Goal: Register for event/course

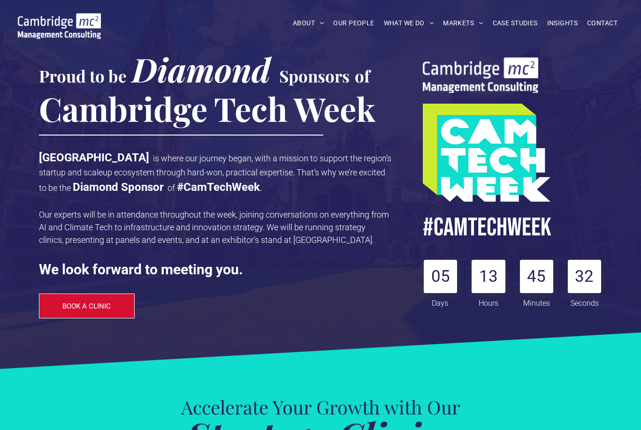
scroll to position [50, 0]
click at [591, 178] on div "#CamTECHWEEK 05 : 13 : 45 : 30 Days Hours Minutes Seconds CTW HAS STARTED - SEE…" at bounding box center [508, 160] width 188 height 318
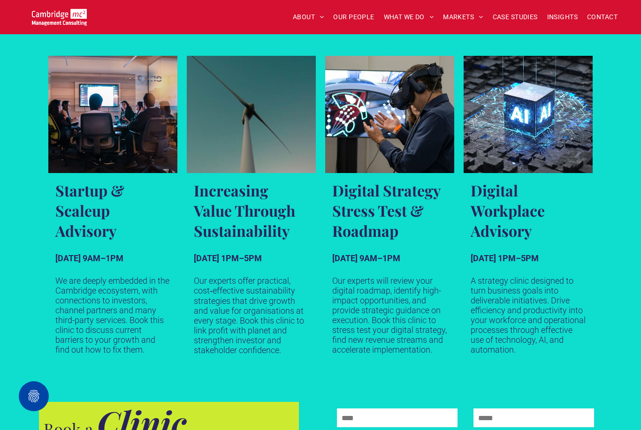
scroll to position [536, 0]
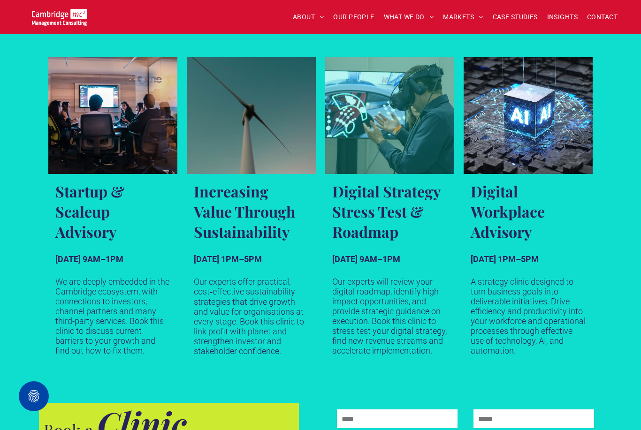
click at [398, 213] on h3 "Digital Strategy Stress Test & Roadmap" at bounding box center [389, 211] width 115 height 61
click at [378, 135] on link "Middle-aged man wearing VR headset interacts infront of a tech dashboard" at bounding box center [389, 115] width 129 height 117
click at [403, 315] on p "Our experts will review your digital roadmap, identify high-impact opportunitie…" at bounding box center [389, 316] width 115 height 79
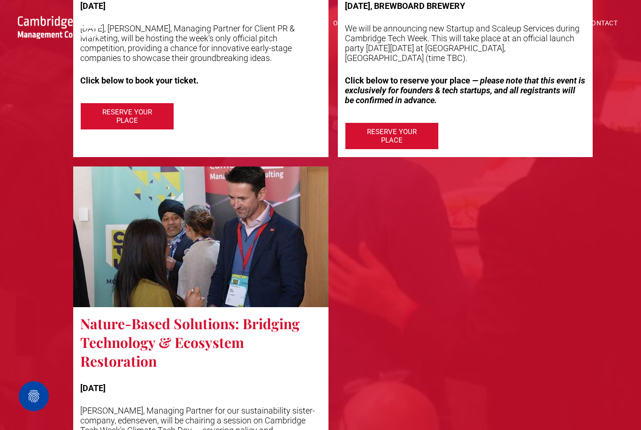
scroll to position [2291, 0]
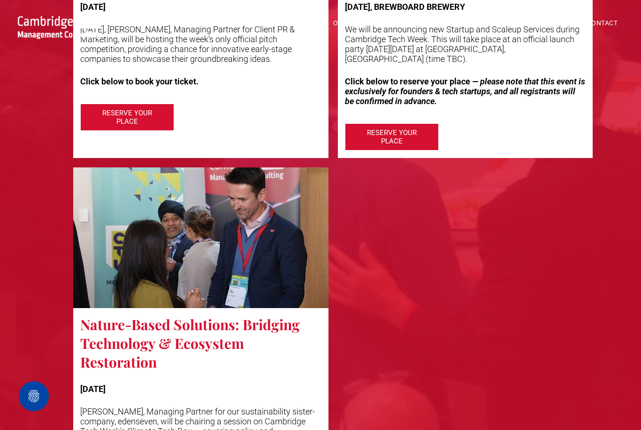
click at [492, 265] on div at bounding box center [465, 349] width 265 height 373
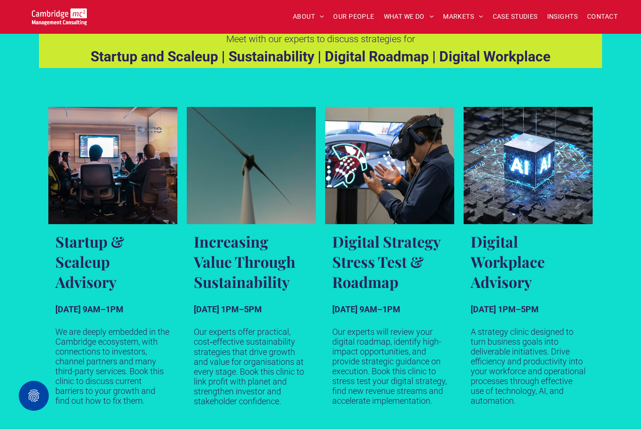
scroll to position [486, 0]
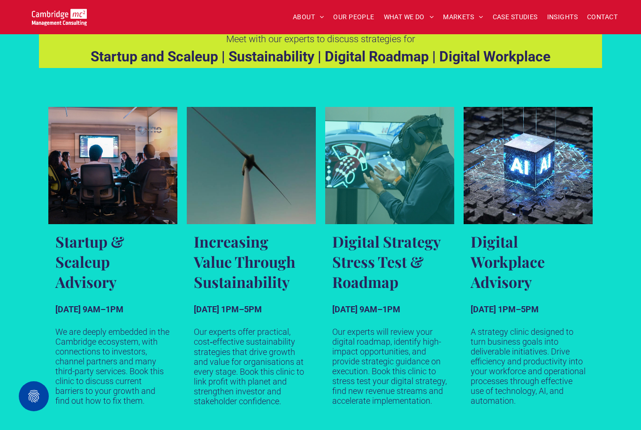
click at [398, 159] on link "Middle-aged man wearing VR headset interacts infront of a tech dashboard" at bounding box center [389, 165] width 129 height 117
click at [403, 176] on link "Middle-aged man wearing VR headset interacts infront of a tech dashboard" at bounding box center [389, 165] width 129 height 117
click at [374, 259] on h3 "Digital Strategy Stress Test & Roadmap" at bounding box center [389, 261] width 115 height 61
click at [374, 258] on h3 "Digital Strategy Stress Test & Roadmap" at bounding box center [389, 261] width 115 height 61
click at [371, 317] on div "[DATE] 9AM–1PM Our experts will review your digital roadmap, identify high-impa…" at bounding box center [389, 349] width 115 height 114
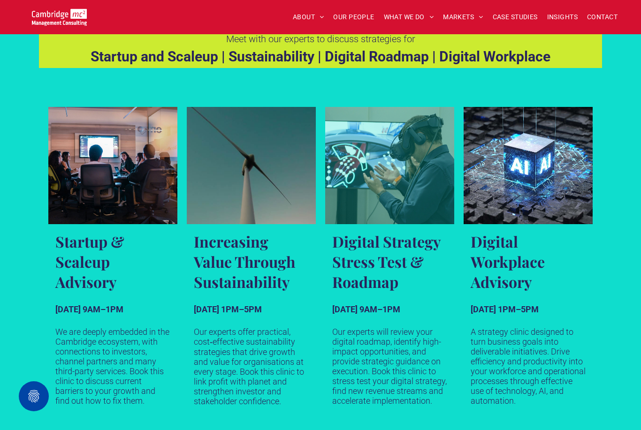
click at [370, 317] on div "[DATE] 9AM–1PM Our experts will review your digital roadmap, identify high-impa…" at bounding box center [389, 349] width 115 height 114
click at [370, 357] on p "Our experts will review your digital roadmap, identify high-impact opportunitie…" at bounding box center [389, 366] width 115 height 79
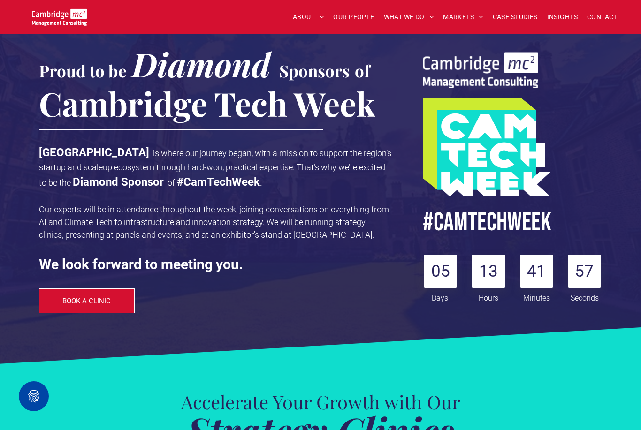
scroll to position [0, 0]
